Goal: Information Seeking & Learning: Learn about a topic

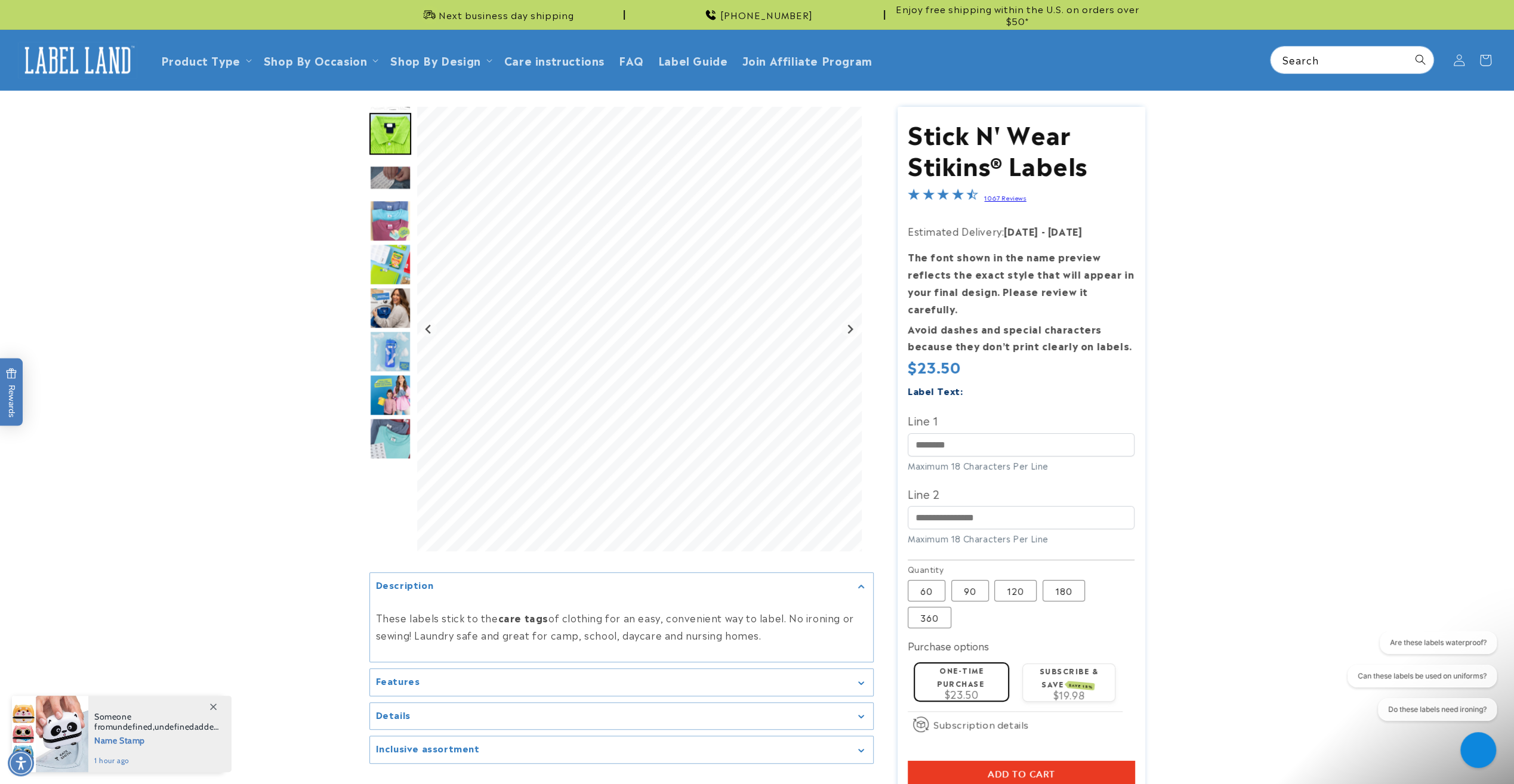
click at [71, 298] on product-info at bounding box center [757, 491] width 1514 height 800
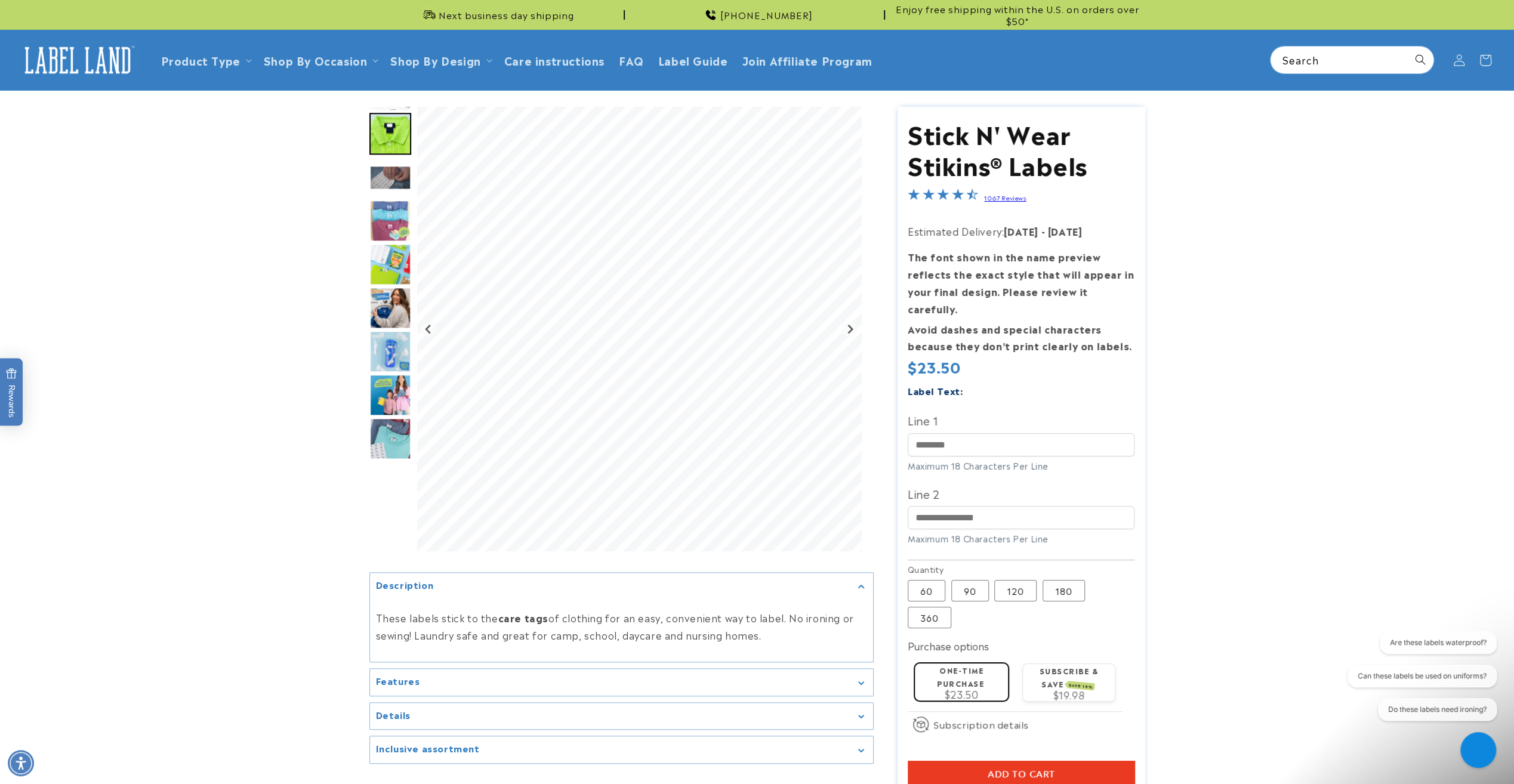
click at [554, 754] on summary "Inclusive assortment" at bounding box center [621, 750] width 503 height 27
